Goal: Transaction & Acquisition: Purchase product/service

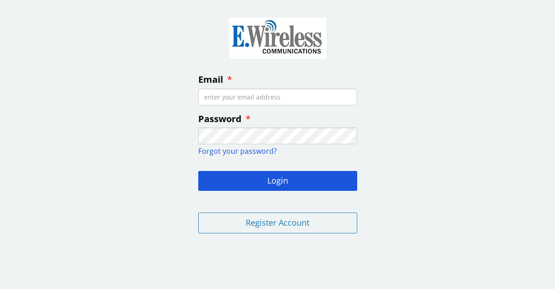
type input "[EMAIL_ADDRESS][DOMAIN_NAME]"
click at [277, 179] on button "Login" at bounding box center [277, 181] width 159 height 20
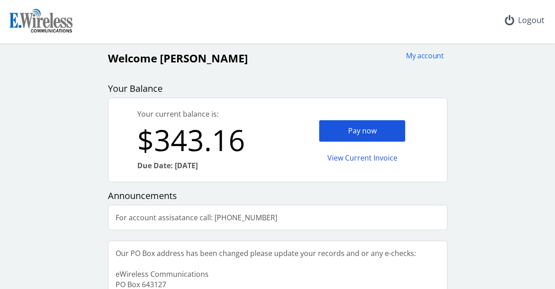
click at [378, 133] on div "Pay now" at bounding box center [362, 131] width 87 height 22
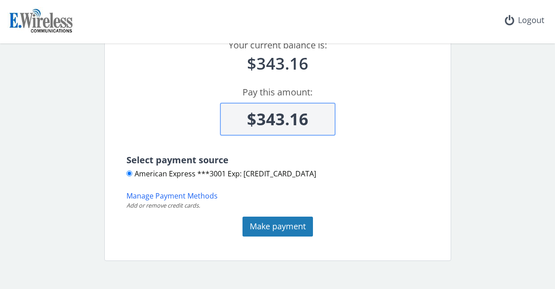
scroll to position [61, 0]
click at [297, 227] on button "Make payment" at bounding box center [277, 226] width 70 height 20
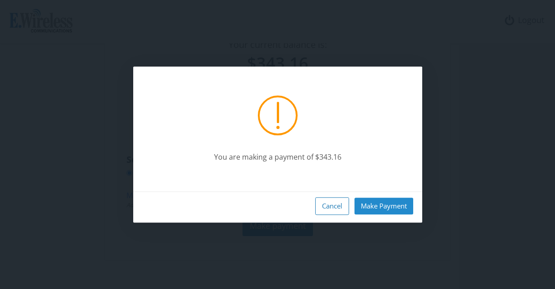
click at [383, 203] on button "Make Payment" at bounding box center [383, 205] width 59 height 17
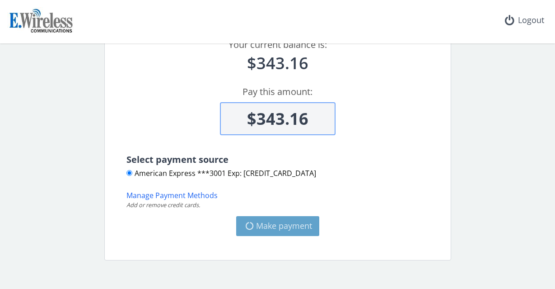
type input "$0"
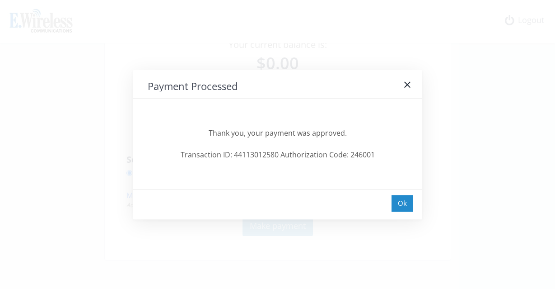
click at [401, 206] on div "Ok" at bounding box center [402, 203] width 22 height 17
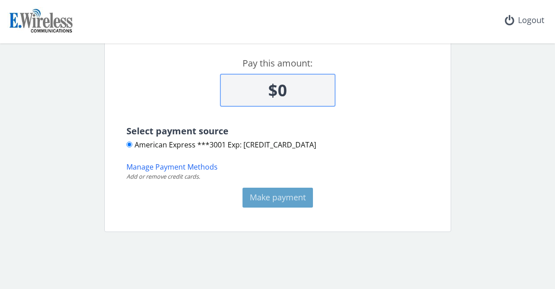
scroll to position [0, 0]
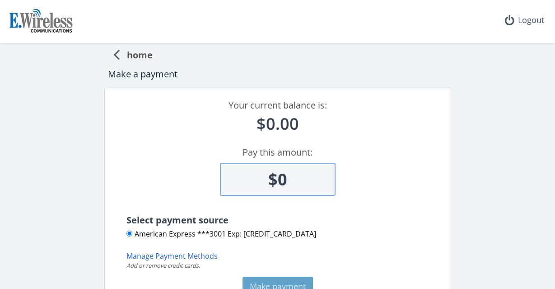
click at [130, 52] on span "home" at bounding box center [136, 53] width 33 height 17
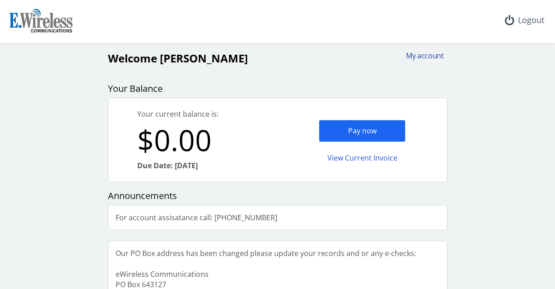
click at [408, 55] on div "My account" at bounding box center [421, 56] width 43 height 10
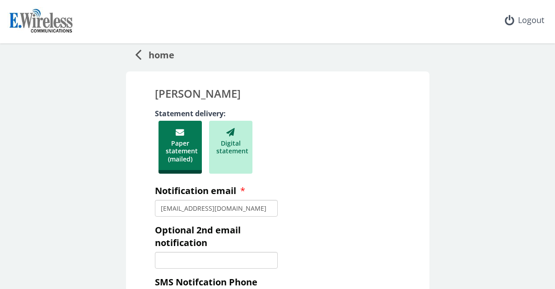
click at [160, 57] on span "home" at bounding box center [157, 53] width 33 height 17
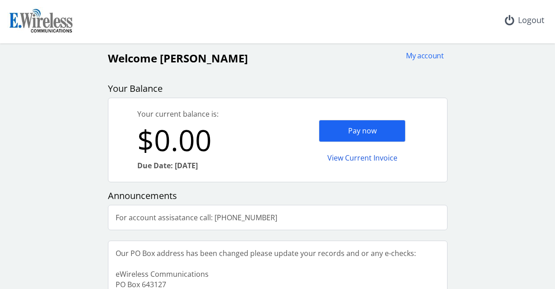
scroll to position [22, 0]
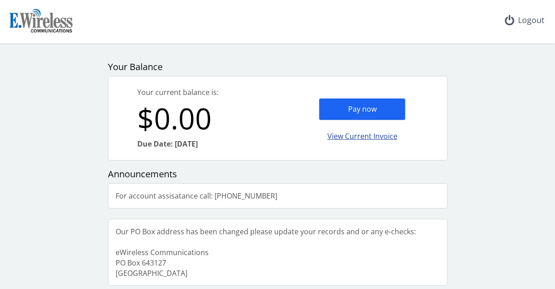
click at [366, 138] on div "View Current Invoice" at bounding box center [362, 136] width 87 height 21
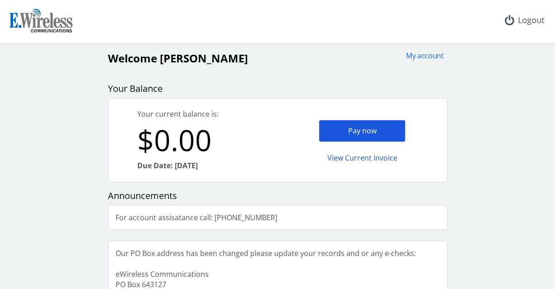
click at [333, 126] on div "Pay now" at bounding box center [362, 131] width 87 height 22
